Goal: Transaction & Acquisition: Purchase product/service

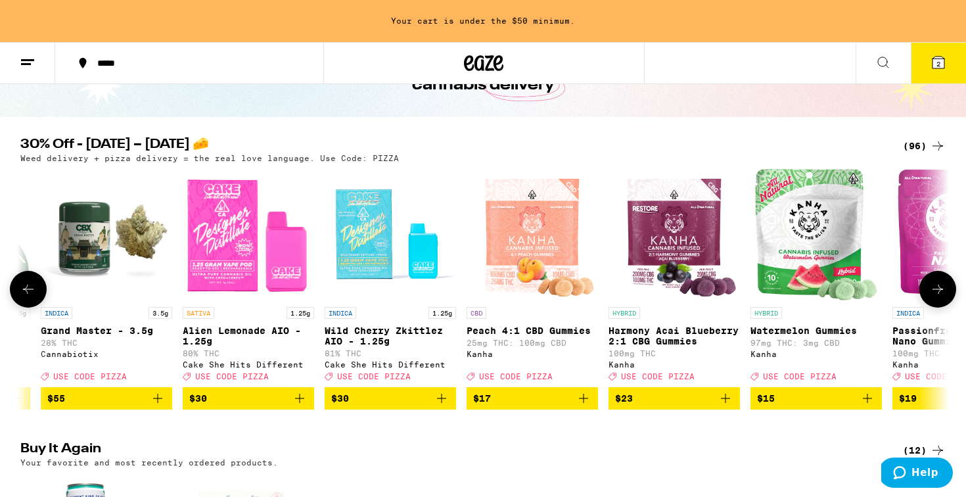
scroll to position [0, 273]
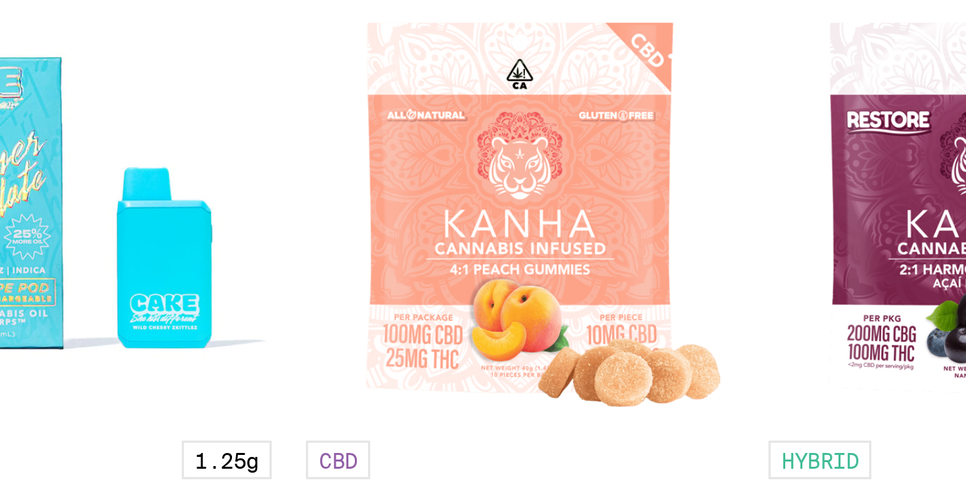
click at [525, 248] on img "Open page for Peach 4:1 CBD Gummies from Kanha" at bounding box center [523, 234] width 128 height 131
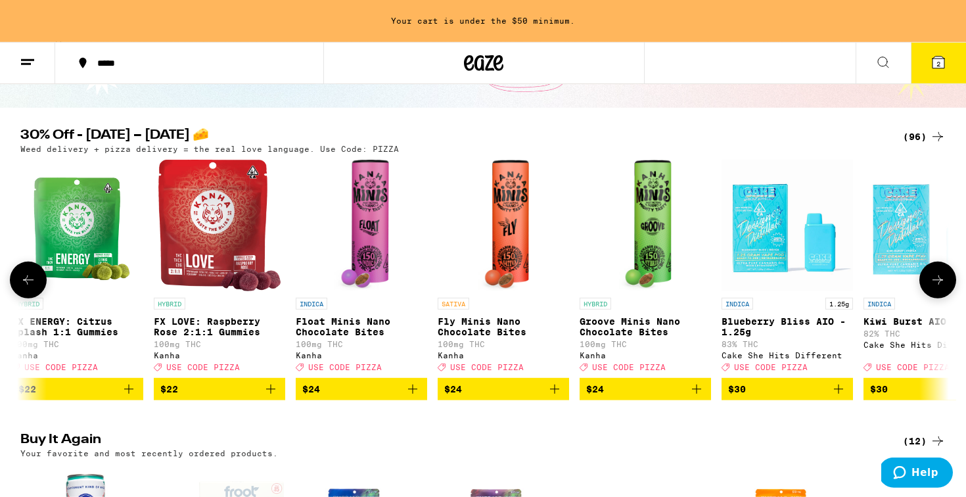
scroll to position [0, 7253]
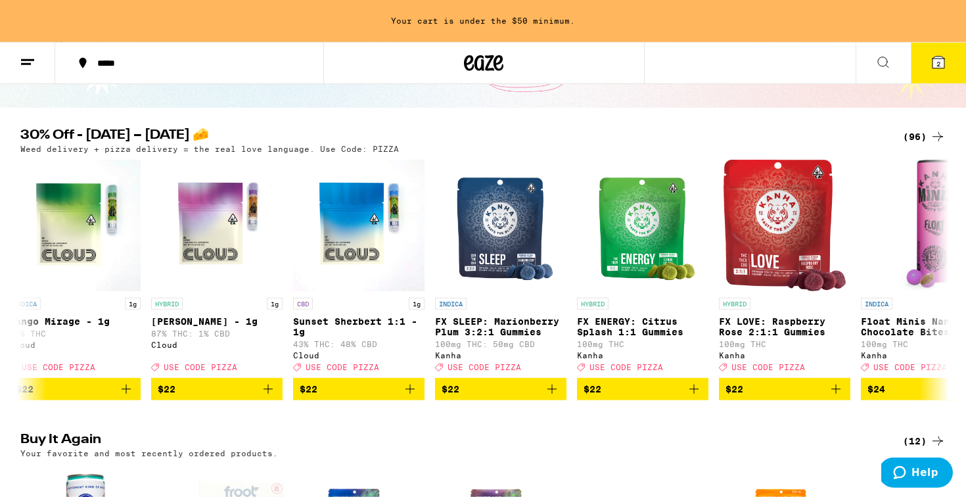
click at [947, 65] on button "2" at bounding box center [938, 63] width 55 height 41
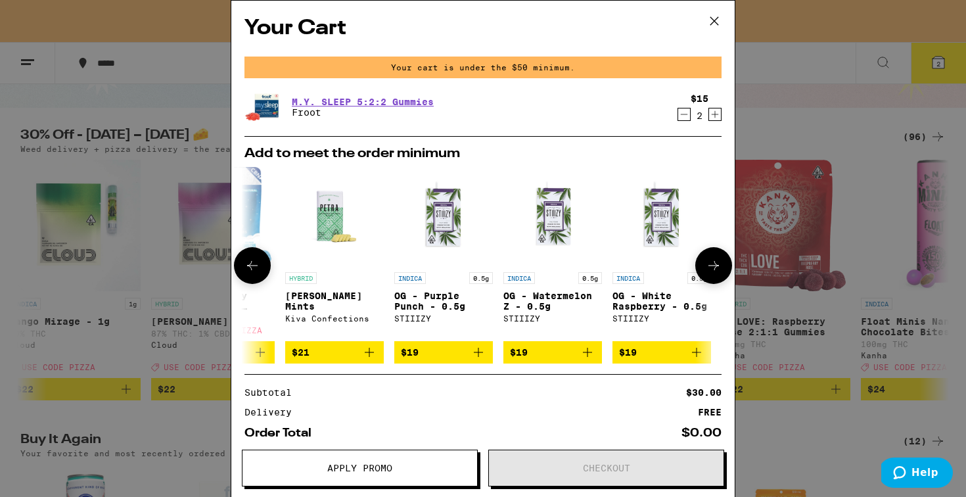
scroll to position [0, 241]
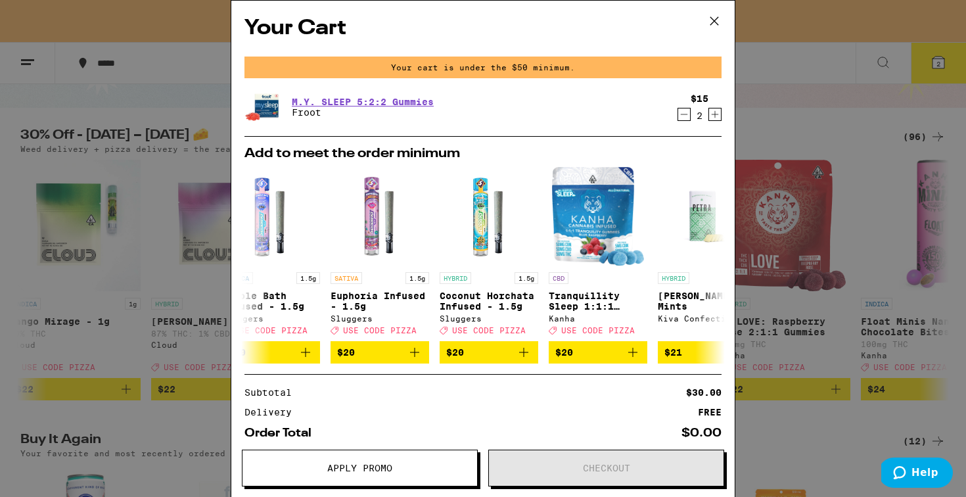
click at [714, 26] on icon at bounding box center [715, 21] width 20 height 20
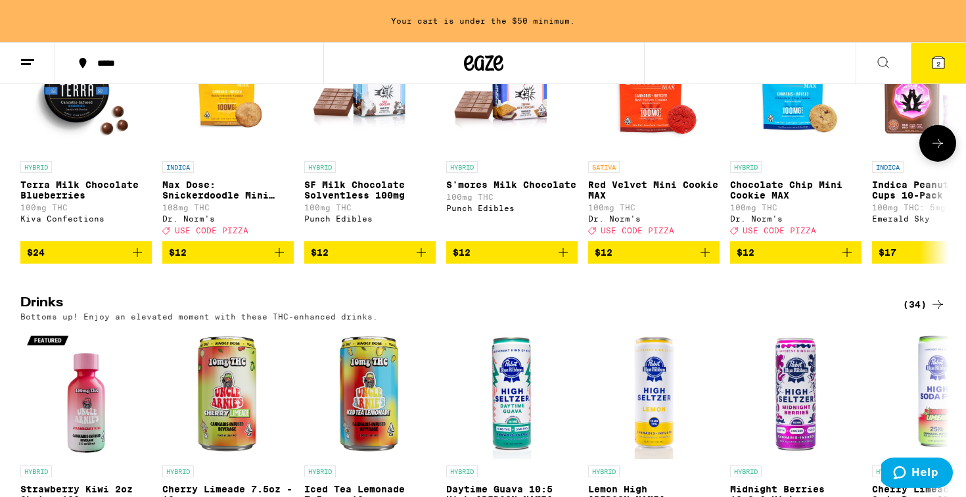
scroll to position [3925, 0]
